Goal: Use online tool/utility: Utilize a website feature to perform a specific function

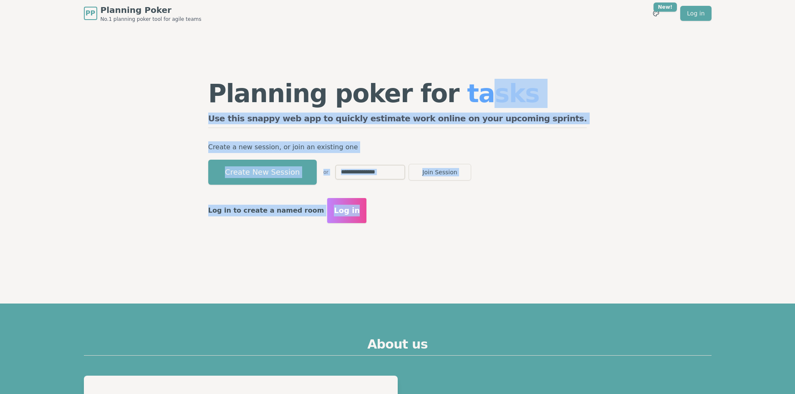
drag, startPoint x: 488, startPoint y: 67, endPoint x: 533, endPoint y: 235, distance: 173.6
click at [533, 235] on div "Planning poker for tasks Use this snappy web app to quickly estimate work onlin…" at bounding box center [398, 152] width 396 height 250
click at [533, 235] on div "Planning poker for tasks Use this snappy web app to quickly estimate work onlin…" at bounding box center [398, 151] width 396 height 167
drag, startPoint x: 494, startPoint y: 269, endPoint x: 246, endPoint y: 110, distance: 294.7
click at [251, 115] on div "Planning poker for tasks Use this snappy web app to quickly estimate work onlin…" at bounding box center [398, 152] width 396 height 250
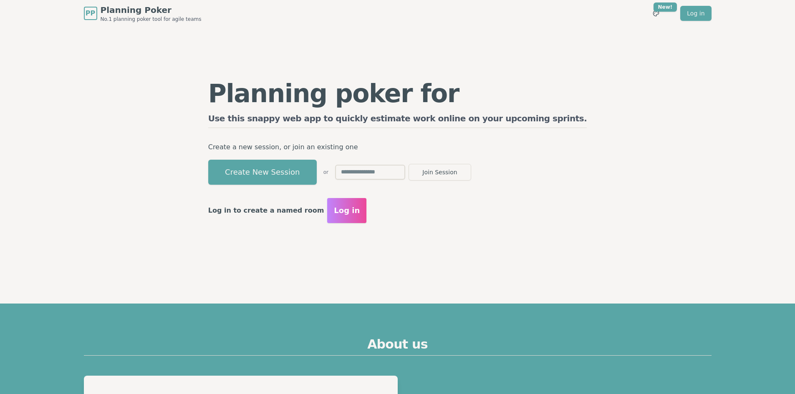
click at [226, 96] on div "Planning poker for tasks Use this snappy web app to quickly estimate work onlin…" at bounding box center [397, 152] width 641 height 250
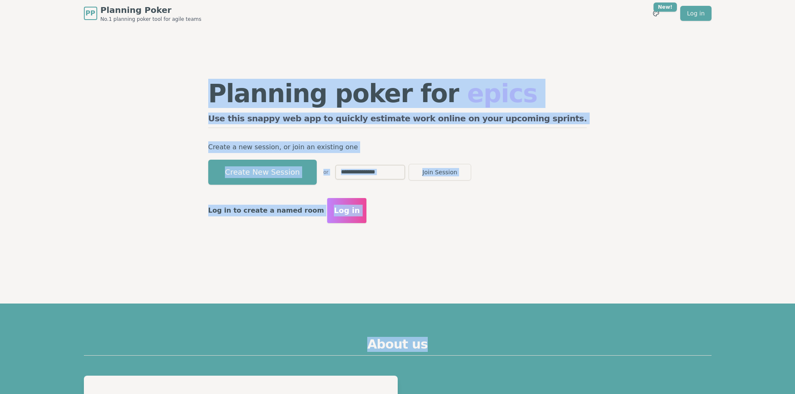
drag, startPoint x: 223, startPoint y: 89, endPoint x: 586, endPoint y: 293, distance: 416.6
drag, startPoint x: 616, startPoint y: 311, endPoint x: 693, endPoint y: 284, distance: 80.9
click at [609, 138] on div "Planning poker for epics Use this snappy web app to quickly estimate work onlin…" at bounding box center [397, 152] width 641 height 250
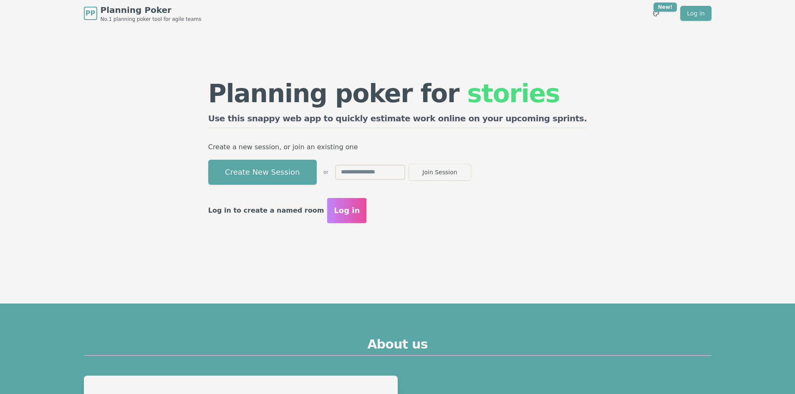
click at [76, 169] on section "Planning poker for stories Use this snappy web app to quickly estimate work onl…" at bounding box center [397, 152] width 795 height 250
drag, startPoint x: 421, startPoint y: 172, endPoint x: 421, endPoint y: 179, distance: 7.5
click at [405, 172] on input "text" at bounding box center [370, 172] width 70 height 15
click at [438, 158] on div "Planning poker for epics Use this snappy web app to quickly estimate work onlin…" at bounding box center [397, 120] width 379 height 79
drag, startPoint x: 466, startPoint y: 248, endPoint x: 375, endPoint y: 226, distance: 93.3
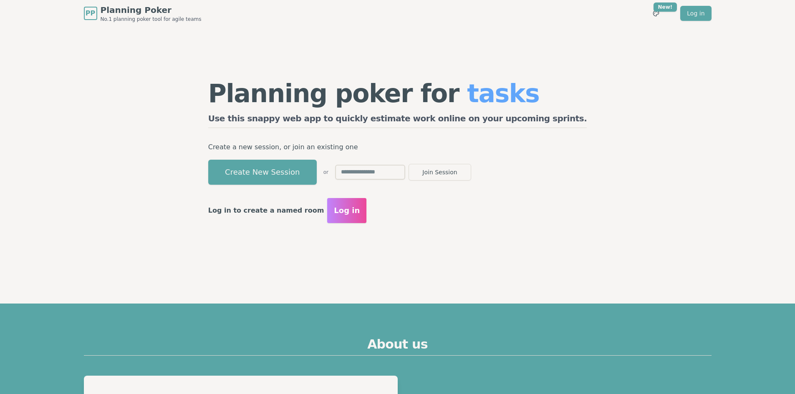
click at [466, 248] on div "Planning poker for tasks Use this snappy web app to quickly estimate work onlin…" at bounding box center [398, 152] width 396 height 250
click at [360, 208] on span "Log in" at bounding box center [347, 211] width 26 height 12
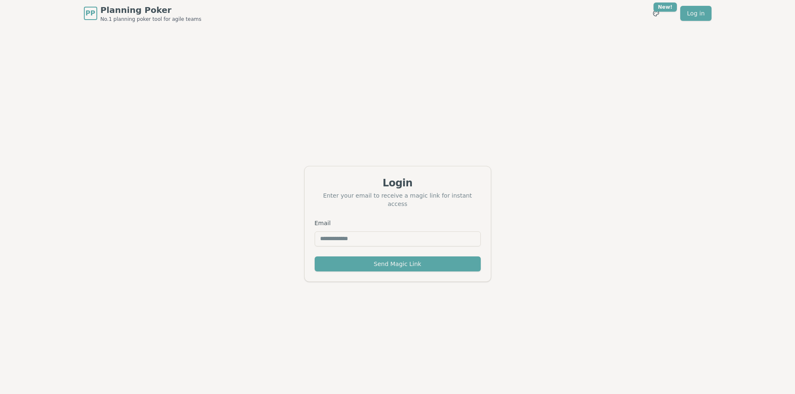
click at [368, 208] on div "Login Enter your email to receive a magic link for instant access" at bounding box center [398, 192] width 186 height 52
click at [375, 200] on div "Enter your email to receive a magic link for instant access" at bounding box center [398, 200] width 166 height 17
click at [237, 140] on div "Login Enter your email to receive a magic link for instant access Email Send Ma…" at bounding box center [397, 224] width 795 height 394
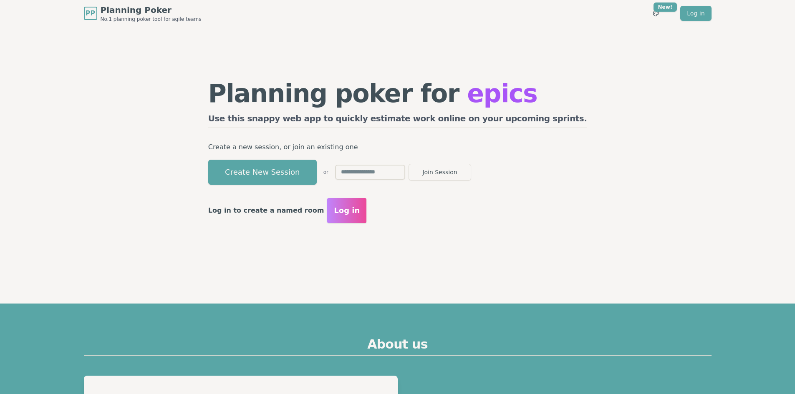
click at [588, 213] on div "Planning poker for epics Use this snappy web app to quickly estimate work onlin…" at bounding box center [397, 152] width 641 height 250
drag, startPoint x: 561, startPoint y: 144, endPoint x: 554, endPoint y: 138, distance: 9.5
click at [561, 144] on div "Planning poker for stories Use this snappy web app to quickly estimate work onl…" at bounding box center [397, 152] width 641 height 250
